Goal: Information Seeking & Learning: Learn about a topic

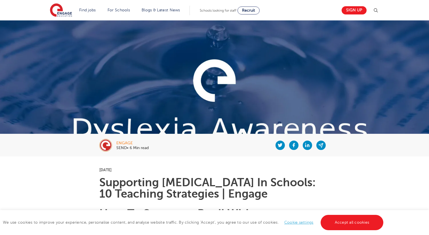
scroll to position [33, 0]
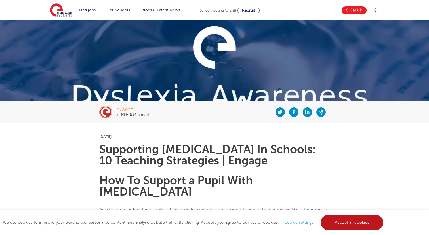
click at [338, 218] on link "Accept all cookies" at bounding box center [352, 222] width 63 height 15
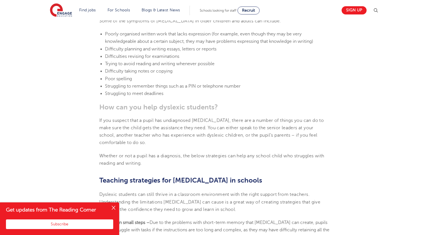
scroll to position [791, 0]
click at [113, 210] on button "Close" at bounding box center [113, 208] width 11 height 11
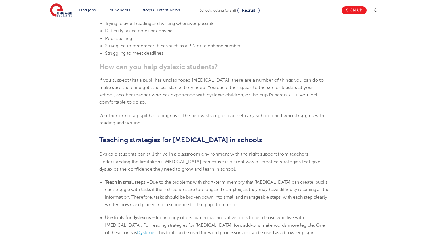
scroll to position [835, 0]
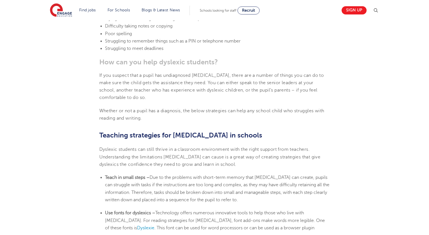
click at [118, 182] on span "Due to the problems with short-term memory that [MEDICAL_DATA] can create, pupi…" at bounding box center [217, 189] width 225 height 28
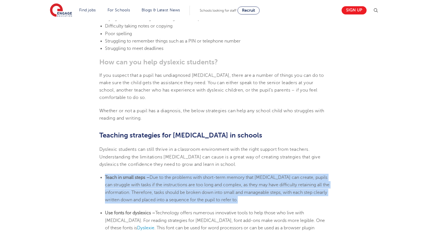
click at [118, 182] on span "Due to the problems with short-term memory that [MEDICAL_DATA] can create, pupi…" at bounding box center [217, 189] width 225 height 28
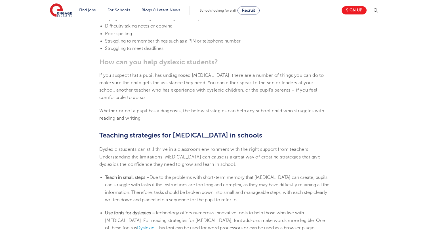
click at [114, 131] on b "Teaching strategies for [MEDICAL_DATA] in schools" at bounding box center [180, 135] width 163 height 8
click at [113, 147] on span "Dyslexic students can still thrive in a classroom environment with the right su…" at bounding box center [209, 157] width 221 height 20
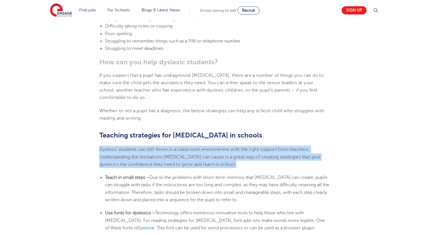
click at [113, 147] on span "Dyslexic students can still thrive in a classroom environment with the right su…" at bounding box center [209, 157] width 221 height 20
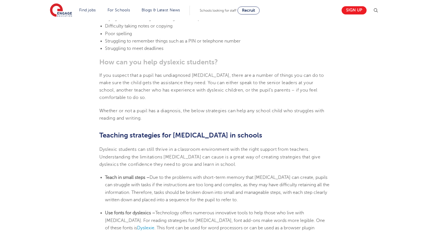
click at [115, 131] on b "Teaching strategies for [MEDICAL_DATA] in schools" at bounding box center [180, 135] width 163 height 8
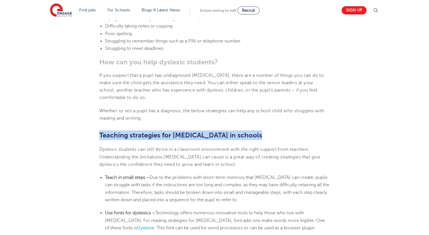
click at [115, 131] on b "Teaching strategies for [MEDICAL_DATA] in schools" at bounding box center [180, 135] width 163 height 8
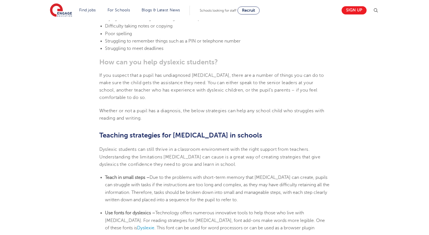
click at [118, 79] on span "If you suspect that a pupil has undiagnosed [MEDICAL_DATA], there are a number …" at bounding box center [211, 87] width 225 height 28
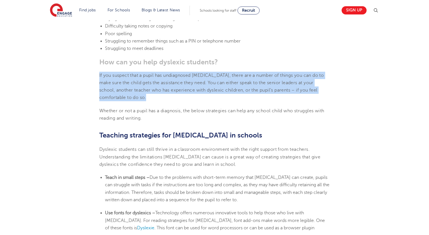
click at [118, 79] on span "If you suspect that a pupil has undiagnosed [MEDICAL_DATA], there are a number …" at bounding box center [211, 87] width 225 height 28
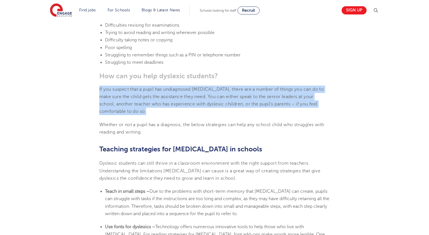
scroll to position [821, 0]
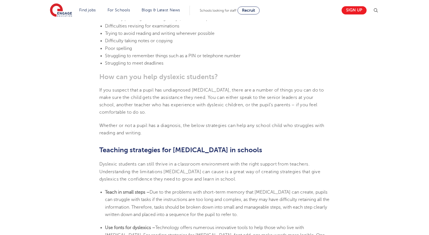
click at [116, 73] on b "How can you help dyslexic students?" at bounding box center [158, 77] width 119 height 8
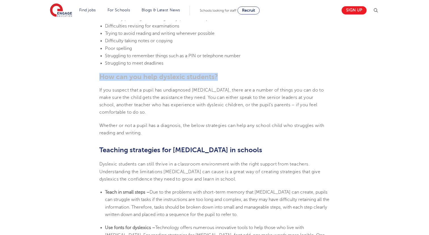
click at [116, 73] on b "How can you help dyslexic students?" at bounding box center [158, 77] width 119 height 8
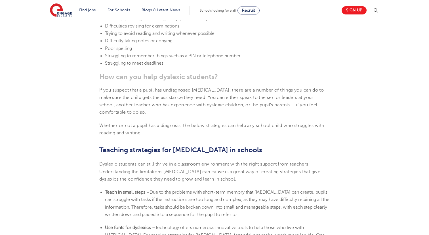
click at [133, 88] on span "If you suspect that a pupil has undiagnosed [MEDICAL_DATA], there are a number …" at bounding box center [211, 102] width 225 height 28
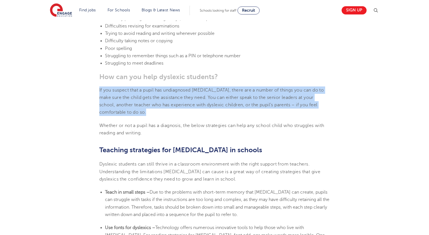
click at [133, 88] on span "If you suspect that a pupil has undiagnosed [MEDICAL_DATA], there are a number …" at bounding box center [211, 102] width 225 height 28
click at [136, 87] on p "If you suspect that a pupil has undiagnosed [MEDICAL_DATA], there are a number …" at bounding box center [214, 102] width 231 height 30
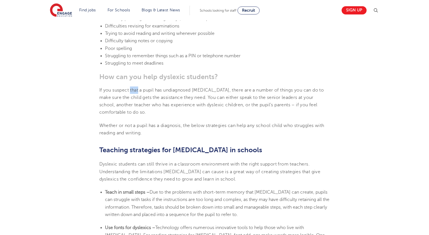
click at [136, 87] on p "If you suspect that a pupil has undiagnosed [MEDICAL_DATA], there are a number …" at bounding box center [214, 102] width 231 height 30
click at [136, 71] on section "[DATE] Supporting [MEDICAL_DATA] In Schools: 10 Teaching Strategies | Engage Ho…" at bounding box center [215, 82] width 344 height 1492
click at [136, 73] on b "How can you help dyslexic students?" at bounding box center [158, 77] width 119 height 8
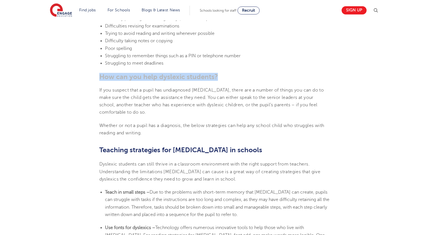
click at [136, 73] on b "How can you help dyslexic students?" at bounding box center [158, 77] width 119 height 8
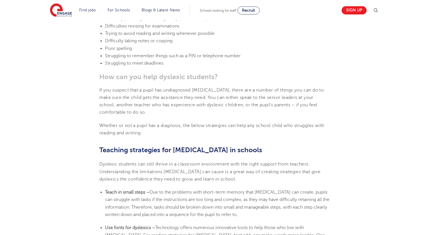
click at [127, 88] on span "If you suspect that a pupil has undiagnosed [MEDICAL_DATA], there are a number …" at bounding box center [211, 102] width 225 height 28
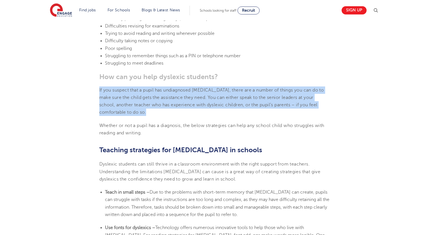
click at [127, 88] on span "If you suspect that a pupil has undiagnosed [MEDICAL_DATA], there are a number …" at bounding box center [211, 102] width 225 height 28
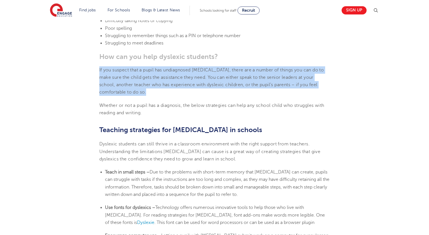
scroll to position [841, 0]
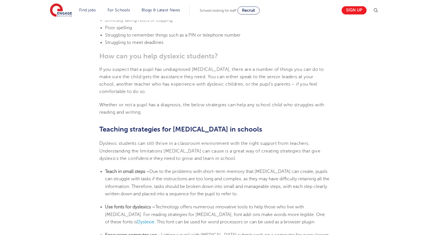
click at [126, 103] on span "Whether or not a pupil has a diagnosis, the below strategies can help any schoo…" at bounding box center [211, 109] width 225 height 12
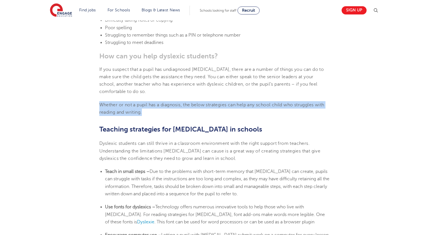
click at [126, 103] on span "Whether or not a pupil has a diagnosis, the below strategies can help any schoo…" at bounding box center [211, 109] width 225 height 12
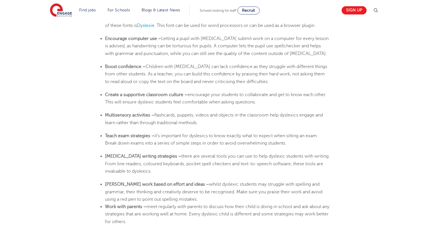
scroll to position [1039, 0]
click at [139, 153] on span "there are several tools you can use to help dyslexic students with writing. Fro…" at bounding box center [217, 163] width 225 height 20
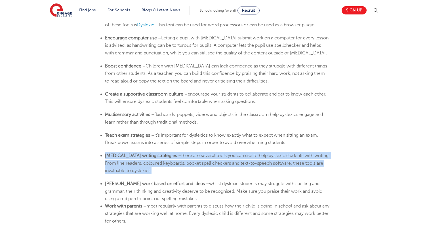
click at [139, 153] on span "there are several tools you can use to help dyslexic students with writing. Fro…" at bounding box center [217, 163] width 225 height 20
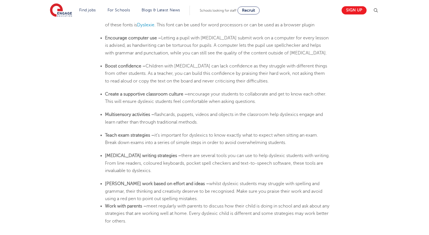
click at [137, 181] on span "whilst dyslexic students may struggle with spelling and grammar, their thinking…" at bounding box center [214, 191] width 218 height 20
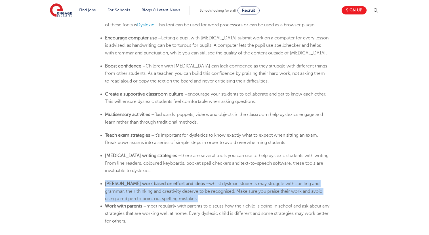
click at [137, 181] on span "whilst dyslexic students may struggle with spelling and grammar, their thinking…" at bounding box center [214, 191] width 218 height 20
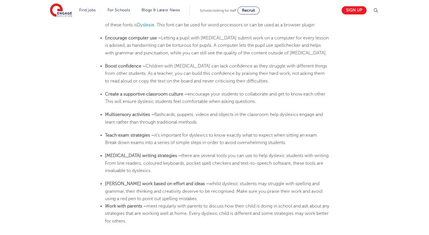
click at [129, 204] on span "meet regularly with parents to discuss how their child is doing in school and a…" at bounding box center [217, 214] width 225 height 20
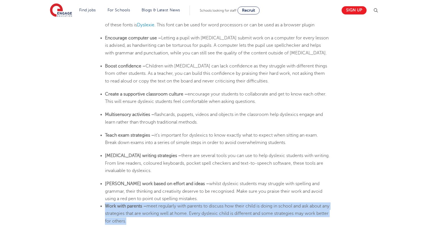
click at [129, 204] on span "meet regularly with parents to discuss how their child is doing in school and a…" at bounding box center [217, 214] width 225 height 20
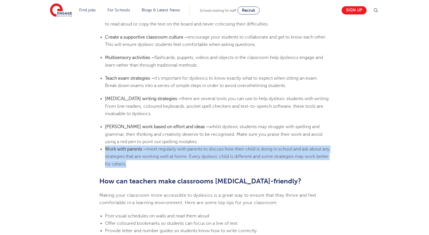
scroll to position [1096, 0]
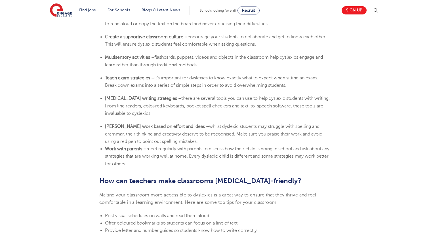
click at [126, 192] on p "Making your classroom more accessible to dyslexics is a great way to ensure tha…" at bounding box center [214, 199] width 231 height 15
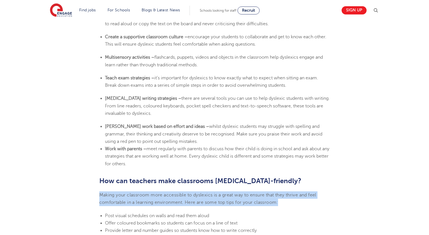
click at [126, 192] on p "Making your classroom more accessible to dyslexics is a great way to ensure tha…" at bounding box center [214, 199] width 231 height 15
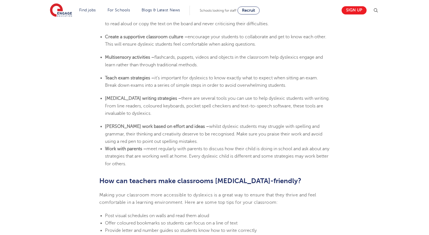
click at [127, 177] on b "How can teachers make classrooms [MEDICAL_DATA]-friendly?" at bounding box center [200, 181] width 202 height 8
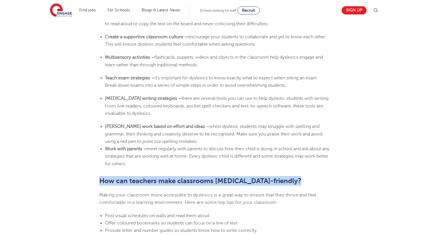
click at [127, 177] on b "How can teachers make classrooms [MEDICAL_DATA]-friendly?" at bounding box center [200, 181] width 202 height 8
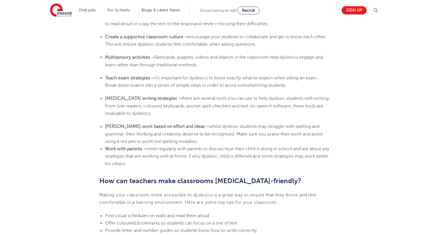
click at [137, 193] on span "Making your classroom more accessible to dyslexics is a great way to ensure tha…" at bounding box center [207, 199] width 217 height 12
click at [133, 177] on b "How can teachers make classrooms [MEDICAL_DATA]-friendly?" at bounding box center [200, 181] width 202 height 8
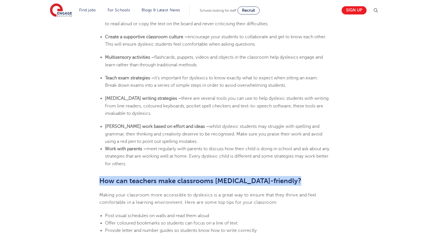
click at [133, 177] on b "How can teachers make classrooms [MEDICAL_DATA]-friendly?" at bounding box center [200, 181] width 202 height 8
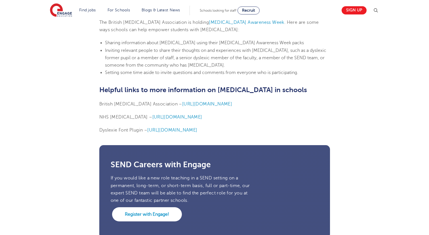
scroll to position [1400, 0]
